Goal: Navigation & Orientation: Find specific page/section

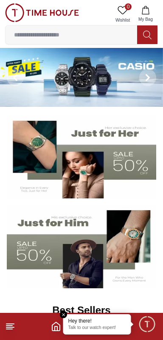
click at [113, 65] on img at bounding box center [81, 77] width 163 height 59
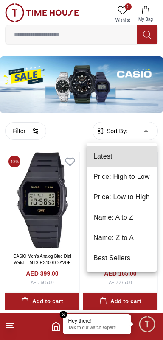
click at [136, 177] on li "Price: High to Low" at bounding box center [121, 176] width 70 height 20
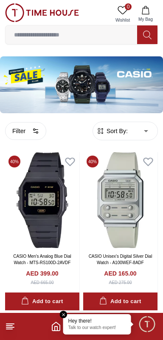
type input "*"
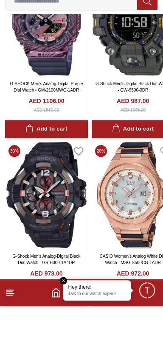
scroll to position [668, 0]
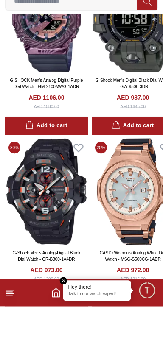
click at [67, 318] on em "Close tooltip" at bounding box center [64, 314] width 8 height 8
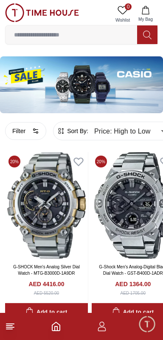
click at [9, 329] on line at bounding box center [9, 329] width 6 height 0
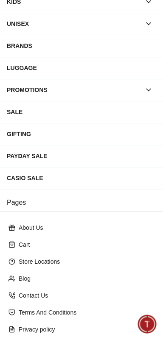
scroll to position [136, 0]
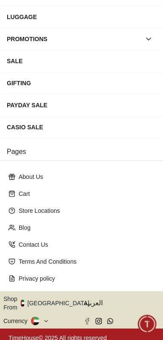
click at [92, 300] on icon "button" at bounding box center [93, 303] width 3 height 6
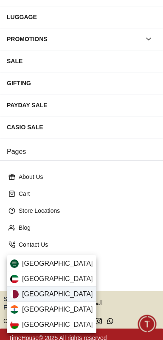
click at [55, 293] on div "[GEOGRAPHIC_DATA]" at bounding box center [51, 293] width 89 height 15
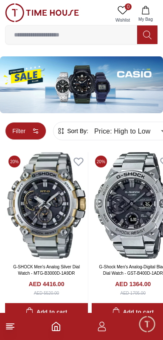
click at [37, 132] on circle "button" at bounding box center [37, 133] width 2 height 2
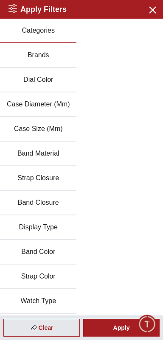
type input "******"
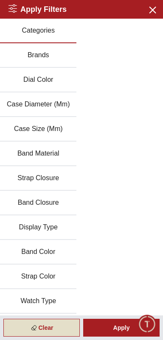
click at [49, 323] on div "Clear" at bounding box center [41, 327] width 76 height 18
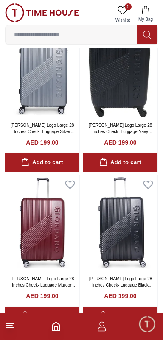
scroll to position [525, 0]
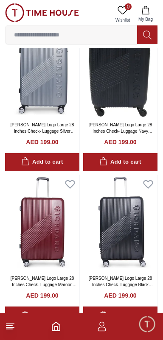
click at [12, 325] on line at bounding box center [9, 325] width 6 height 0
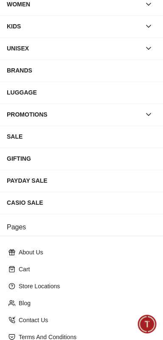
scroll to position [136, 0]
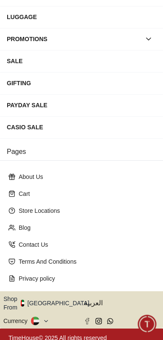
click at [57, 301] on button "Shop From [GEOGRAPHIC_DATA]" at bounding box center [49, 302] width 92 height 17
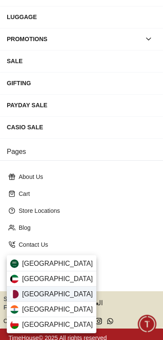
click at [55, 293] on div "[GEOGRAPHIC_DATA]" at bounding box center [51, 293] width 89 height 15
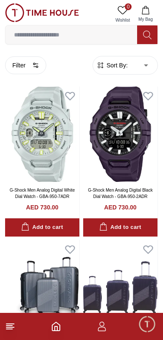
click at [44, 16] on img at bounding box center [42, 12] width 74 height 19
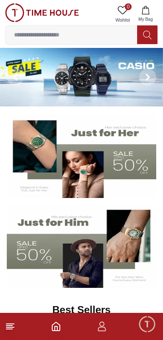
click at [7, 322] on icon at bounding box center [10, 326] width 10 height 10
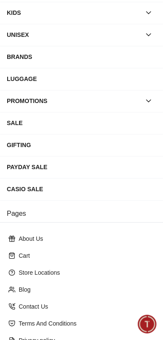
scroll to position [136, 0]
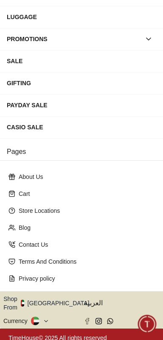
click at [55, 295] on button "Shop From [GEOGRAPHIC_DATA]" at bounding box center [49, 302] width 92 height 17
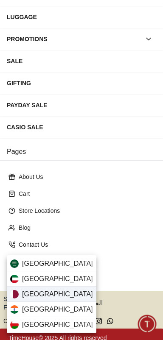
click at [28, 290] on span "[GEOGRAPHIC_DATA]" at bounding box center [57, 294] width 71 height 10
